Goal: Book appointment/travel/reservation

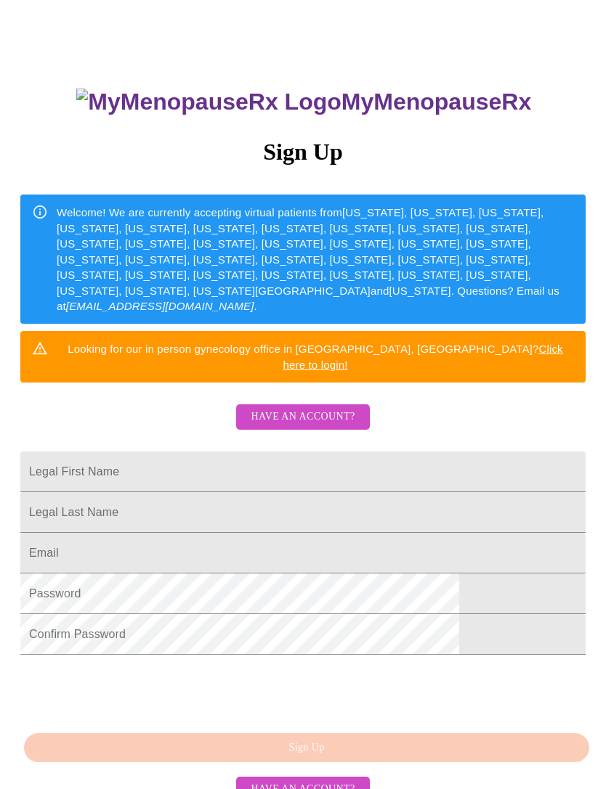
scroll to position [127, 0]
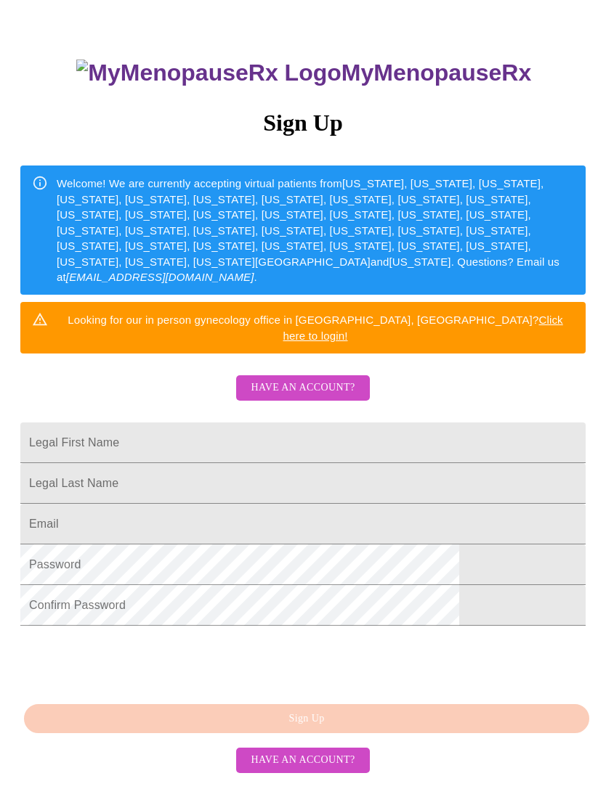
click at [188, 423] on input "Legal First Name" at bounding box center [302, 443] width 565 height 41
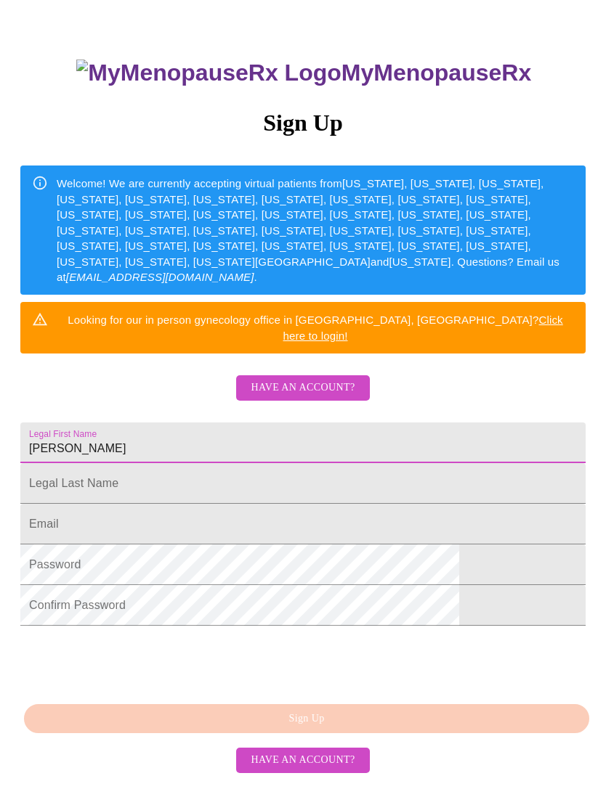
type input "[PERSON_NAME]"
click at [163, 475] on input "Legal First Name" at bounding box center [302, 483] width 565 height 41
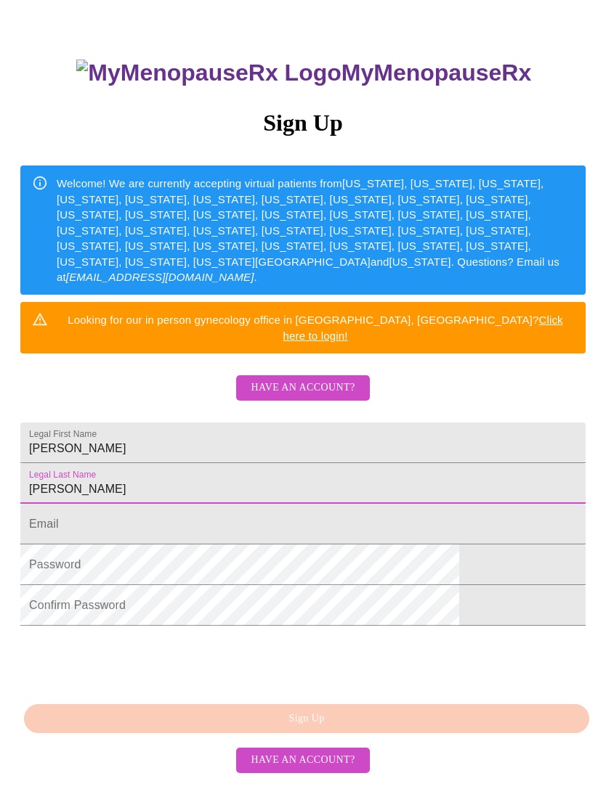
type input "[PERSON_NAME]"
click at [140, 524] on input "Legal First Name" at bounding box center [302, 524] width 565 height 41
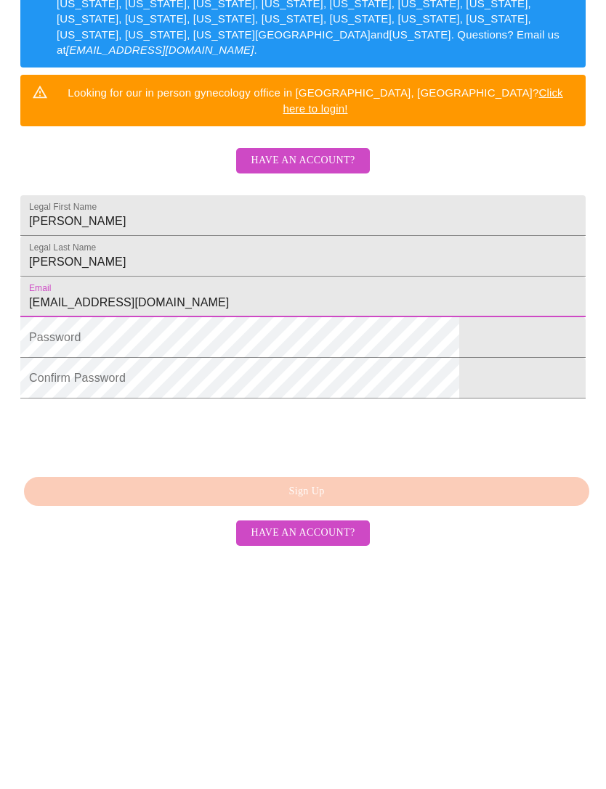
scroll to position [174, 0]
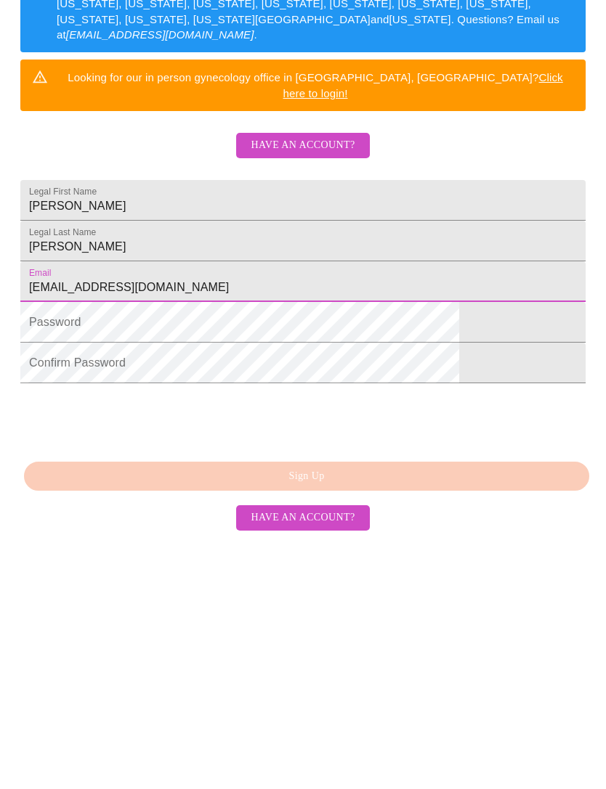
click at [102, 462] on input "[EMAIL_ADDRESS][DOMAIN_NAME]" at bounding box center [302, 482] width 565 height 41
type input "[EMAIL_ADDRESS][DOMAIN_NAME]"
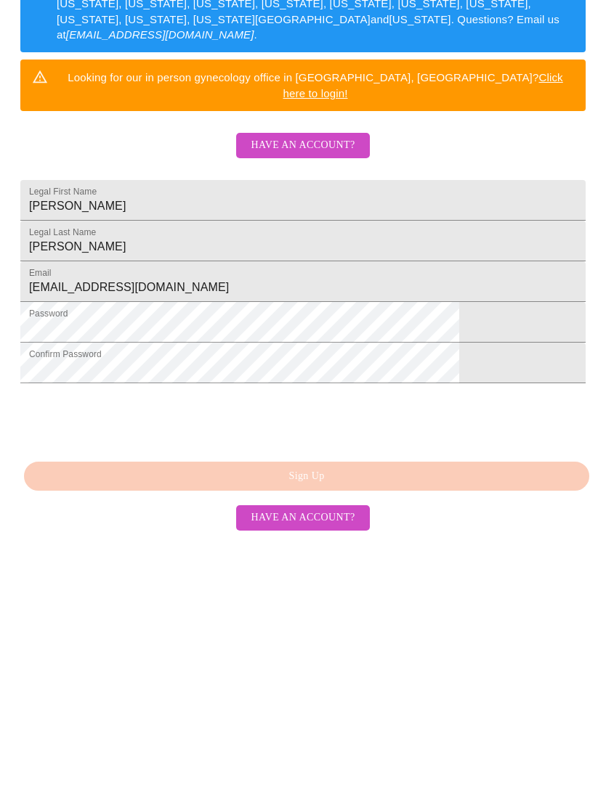
scroll to position [127, 0]
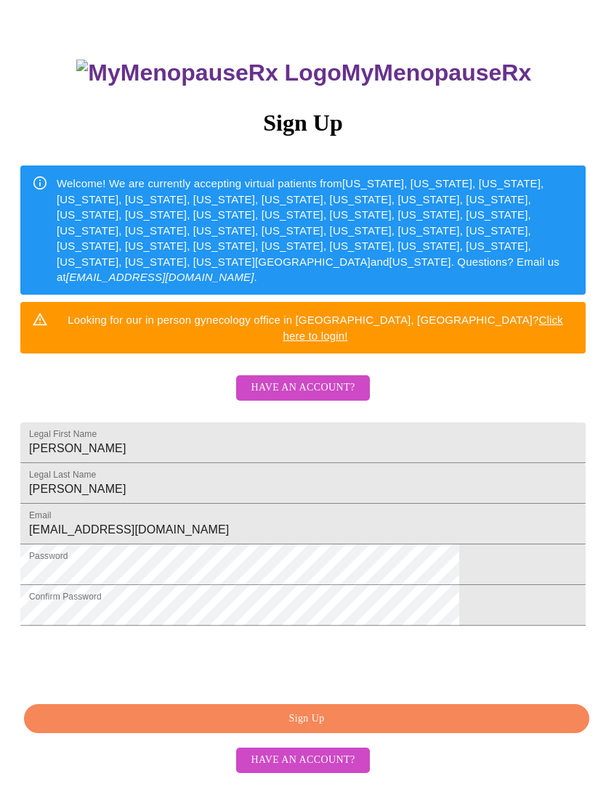
click at [325, 728] on span "Sign Up" at bounding box center [306, 719] width 531 height 18
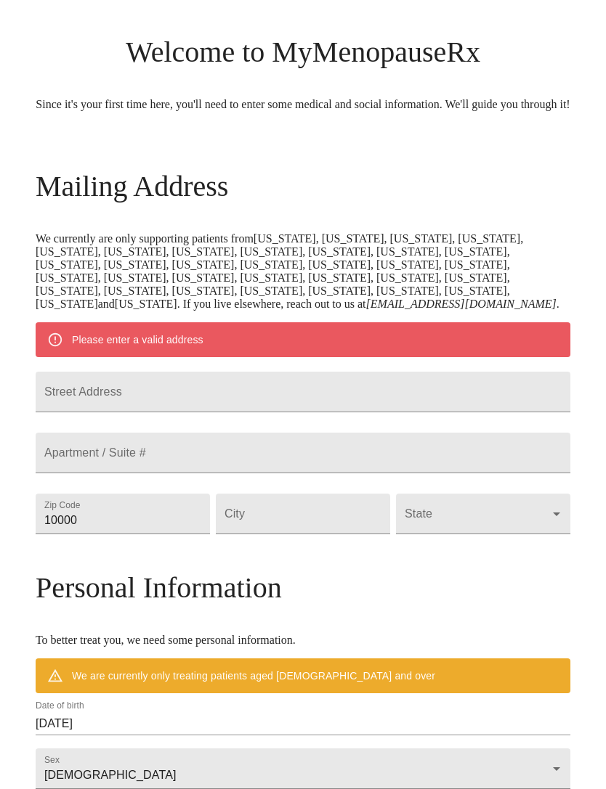
click at [174, 412] on input "Street Address" at bounding box center [303, 392] width 534 height 41
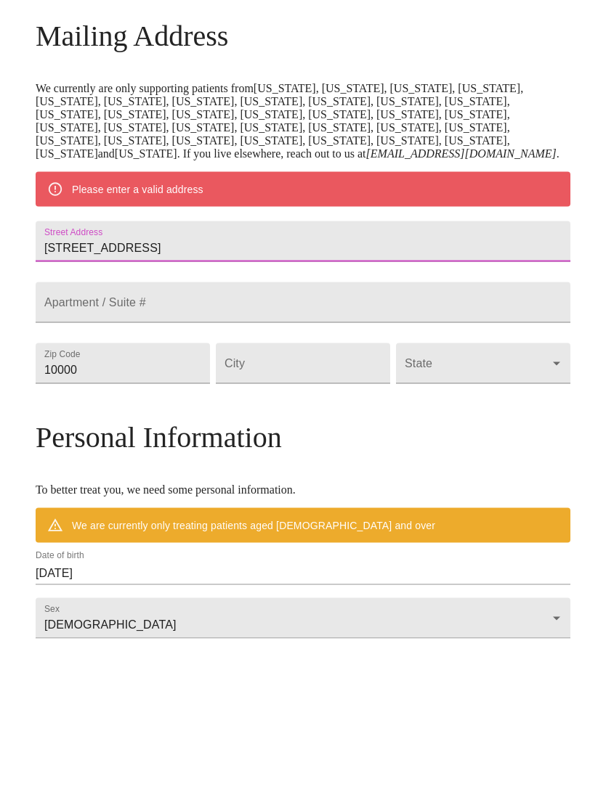
type input "[STREET_ADDRESS]"
click at [173, 494] on input "10000" at bounding box center [123, 514] width 174 height 41
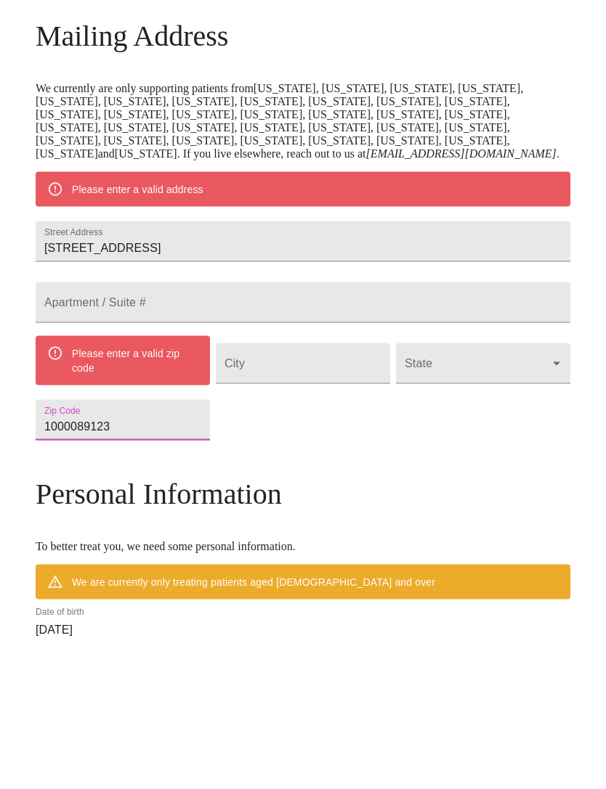
type input "1000089123"
click at [304, 494] on input "Street Address" at bounding box center [303, 514] width 174 height 41
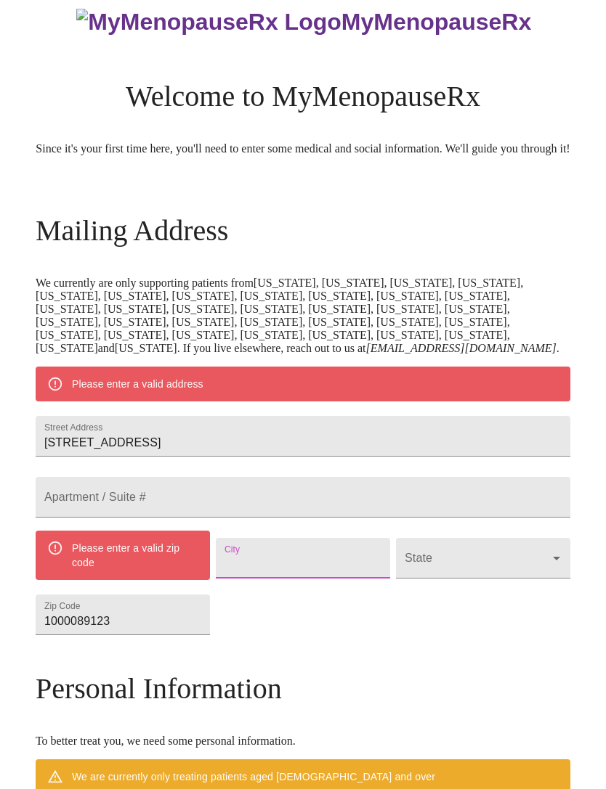
scroll to position [0, 0]
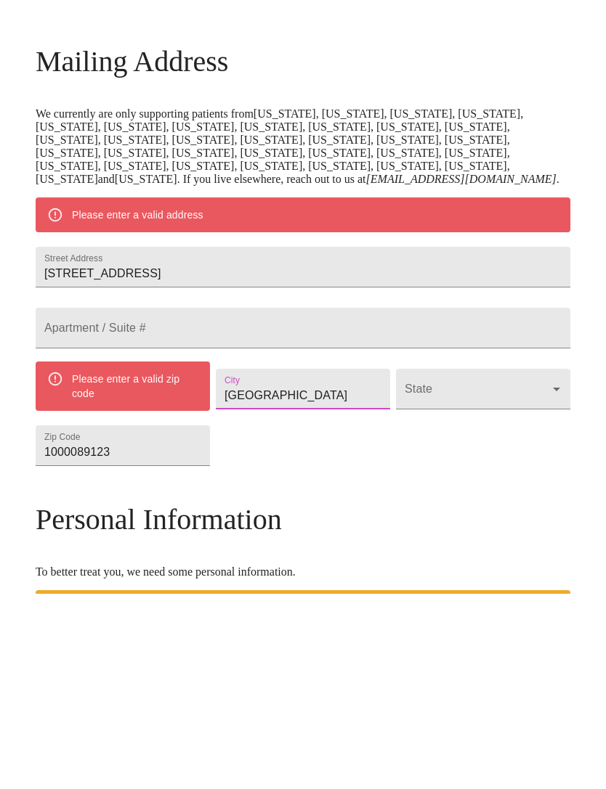
type input "[GEOGRAPHIC_DATA]"
click at [483, 466] on body "MyMenopauseRx Welcome to MyMenopauseRx Since it's your first time here, you'll …" at bounding box center [303, 620] width 594 height 1228
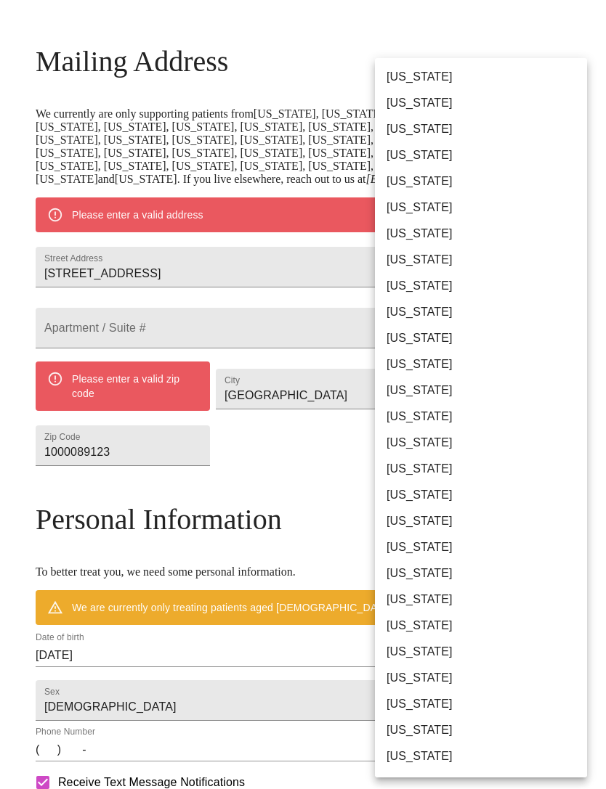
click at [417, 777] on li "[US_STATE]" at bounding box center [481, 783] width 212 height 26
type input "[US_STATE]"
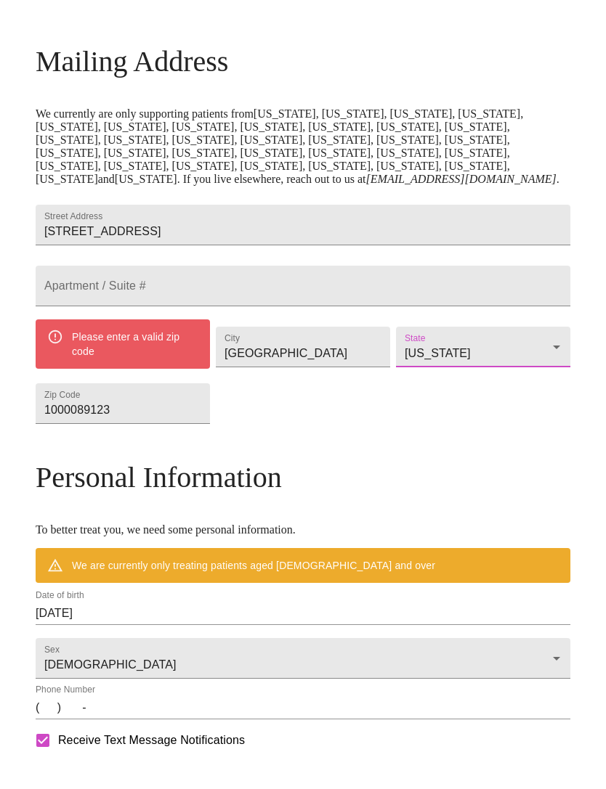
click at [206, 424] on input "1000089123" at bounding box center [123, 403] width 174 height 41
type input "1"
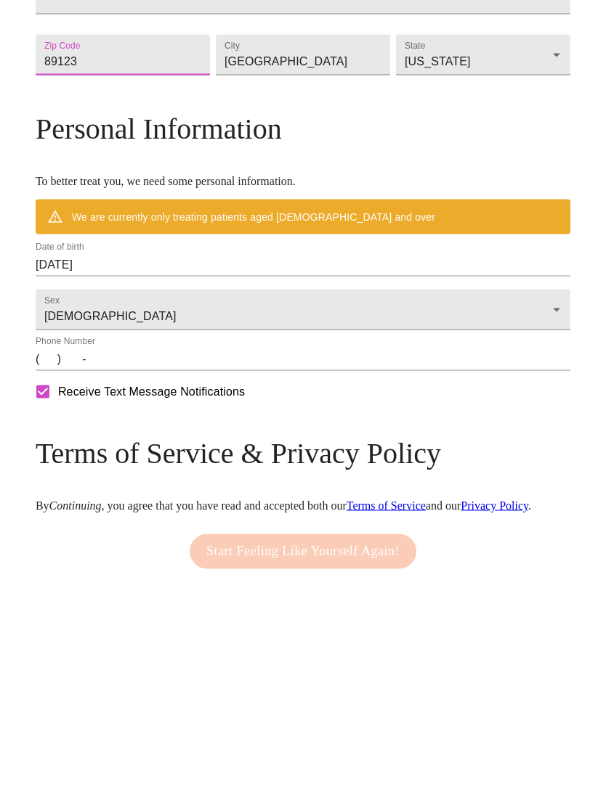
type input "89123"
click at [144, 458] on input "[DATE]" at bounding box center [303, 469] width 534 height 23
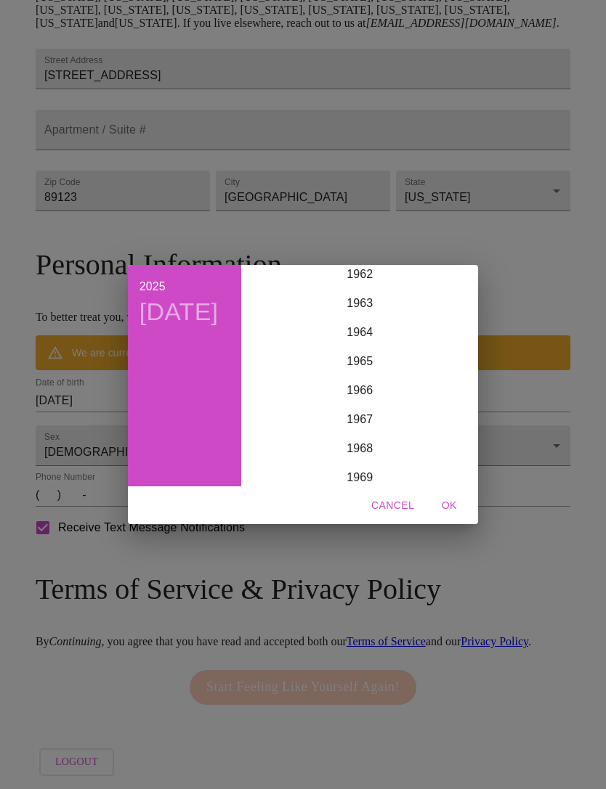
scroll to position [1861, 0]
click at [358, 409] on div "1967" at bounding box center [359, 394] width 225 height 29
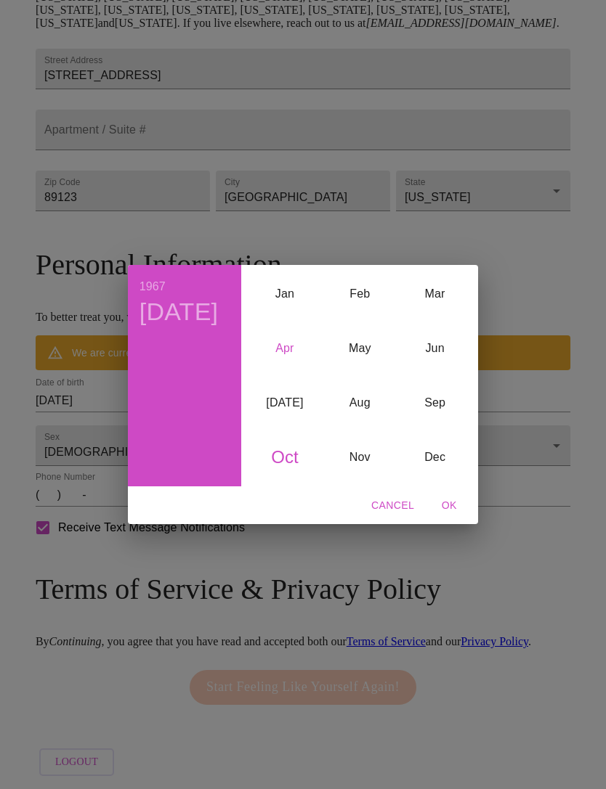
click at [298, 367] on div "Apr" at bounding box center [284, 348] width 75 height 54
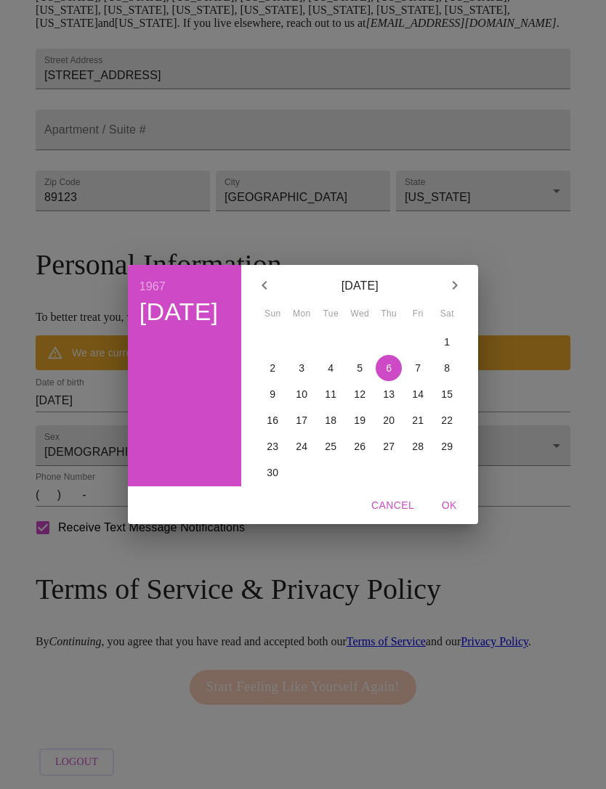
click at [270, 402] on p "9" at bounding box center [272, 394] width 6 height 15
click at [438, 515] on span "OK" at bounding box center [448, 506] width 35 height 18
type input "[DATE]"
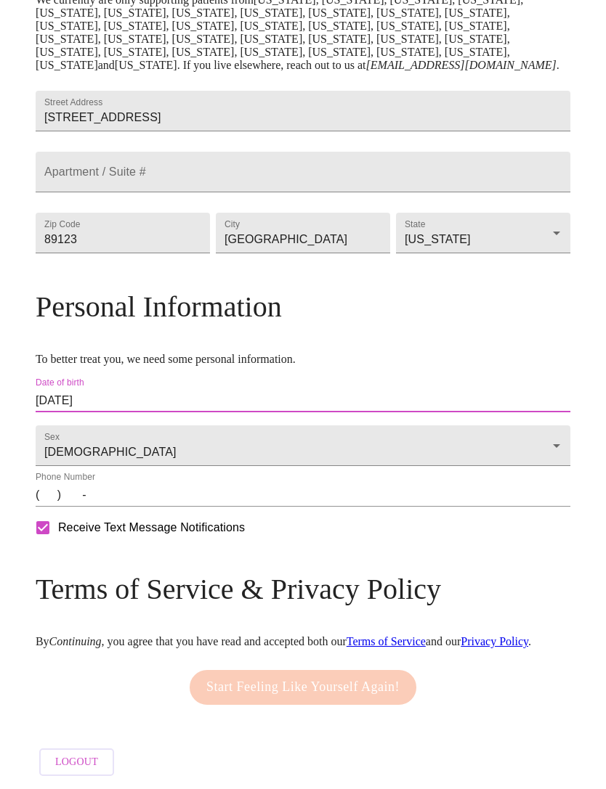
click at [184, 492] on input "(   )    -" at bounding box center [303, 495] width 534 height 23
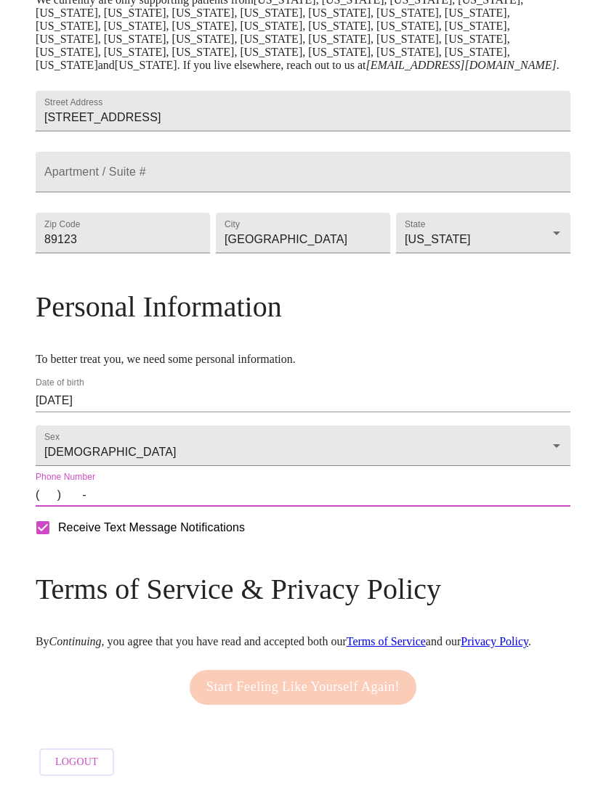
type input "[PHONE_NUMBER]"
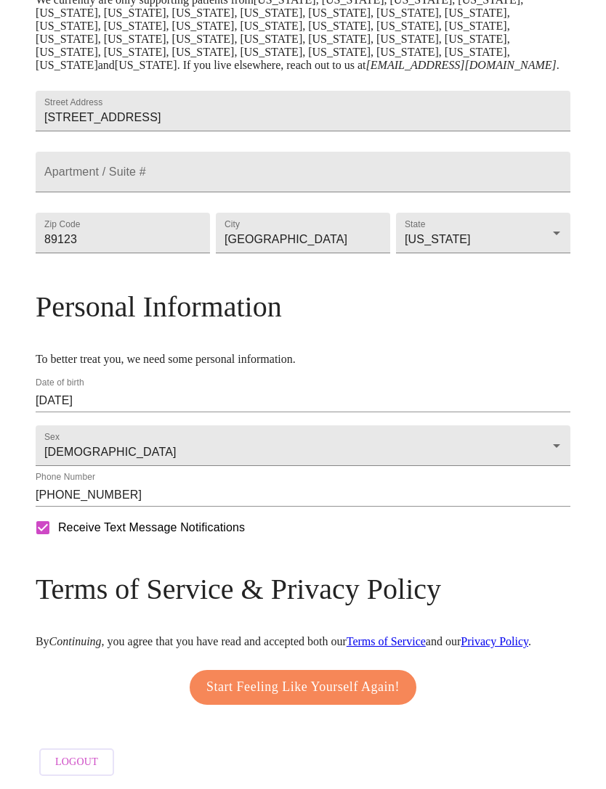
click at [299, 699] on span "Start Feeling Like Yourself Again!" at bounding box center [302, 687] width 193 height 23
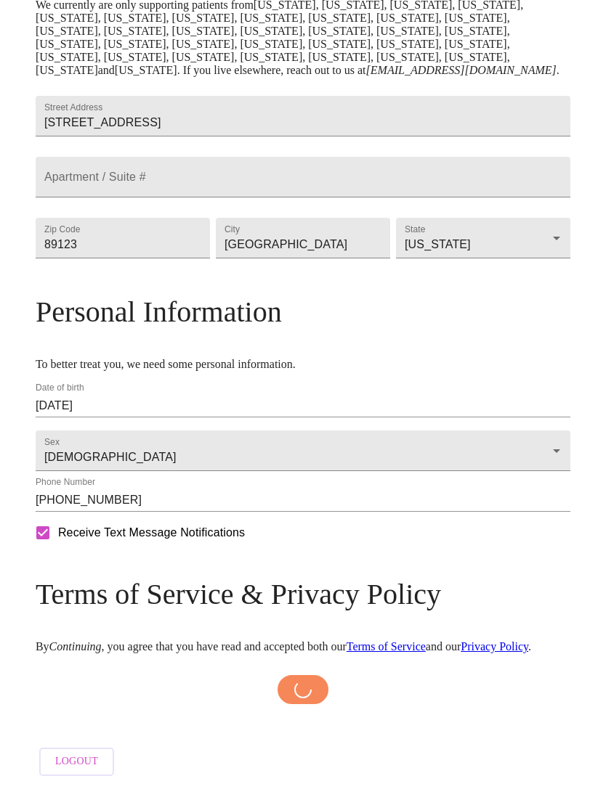
scroll to position [399, 0]
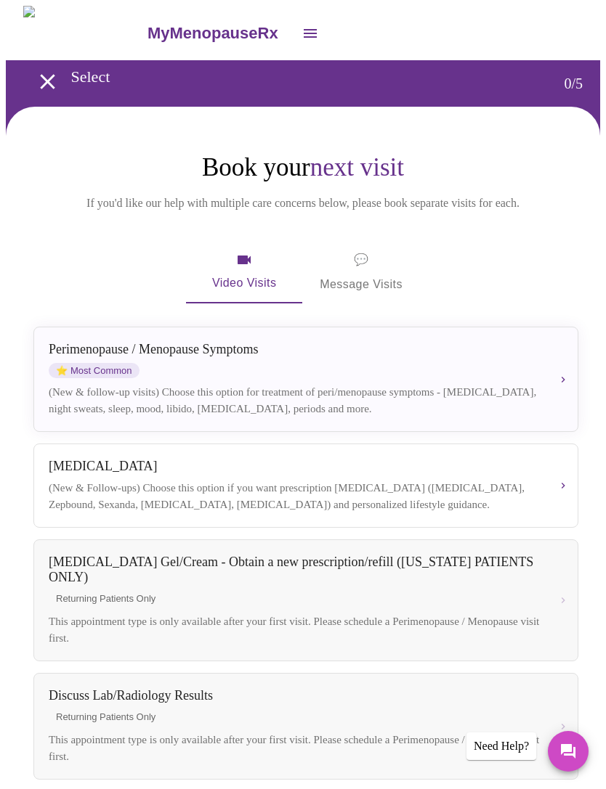
click at [247, 268] on span "Video Visits" at bounding box center [243, 272] width 81 height 42
click at [245, 383] on div "[MEDICAL_DATA] / Menopause Symptoms ⭐ Most Common (New & follow-up visits) Choo…" at bounding box center [306, 379] width 514 height 75
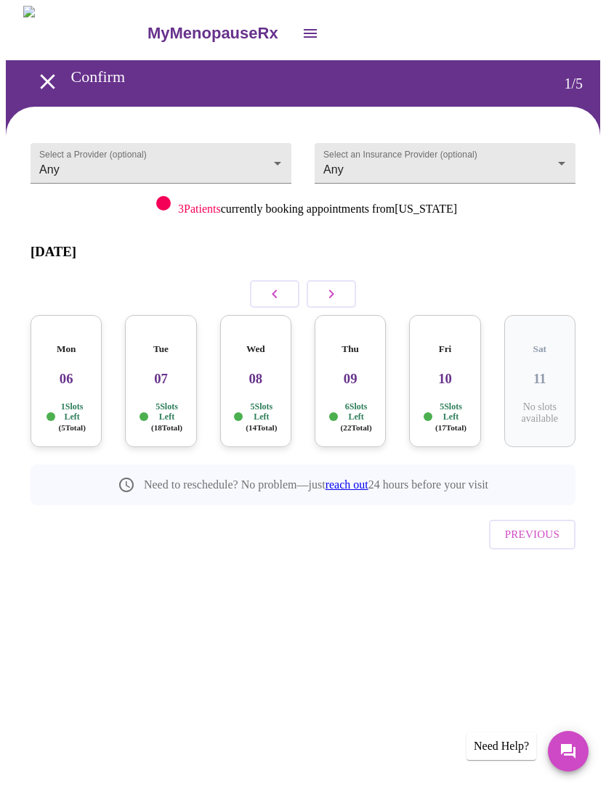
click at [445, 376] on div "Fri 10 5 Slots Left ( 17 Total)" at bounding box center [444, 381] width 71 height 132
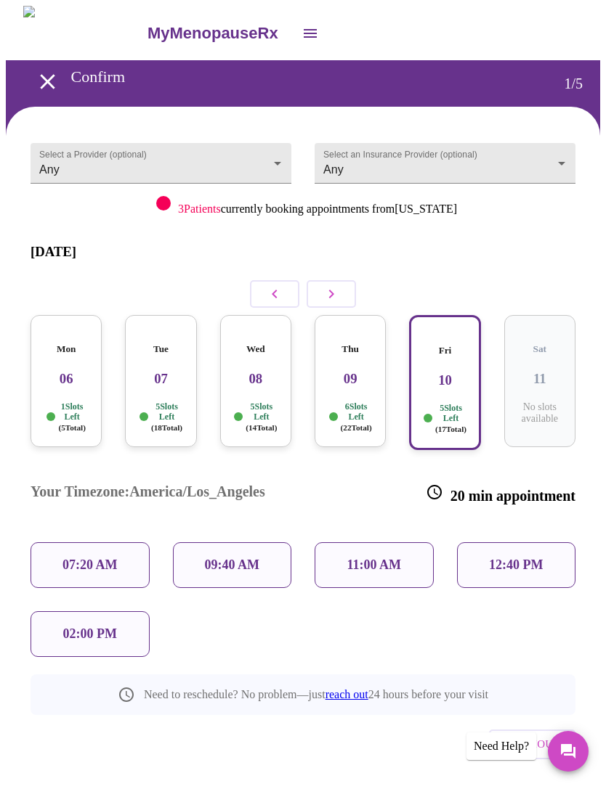
click at [368, 558] on p "11:00 AM" at bounding box center [374, 565] width 54 height 15
